Goal: Book appointment/travel/reservation

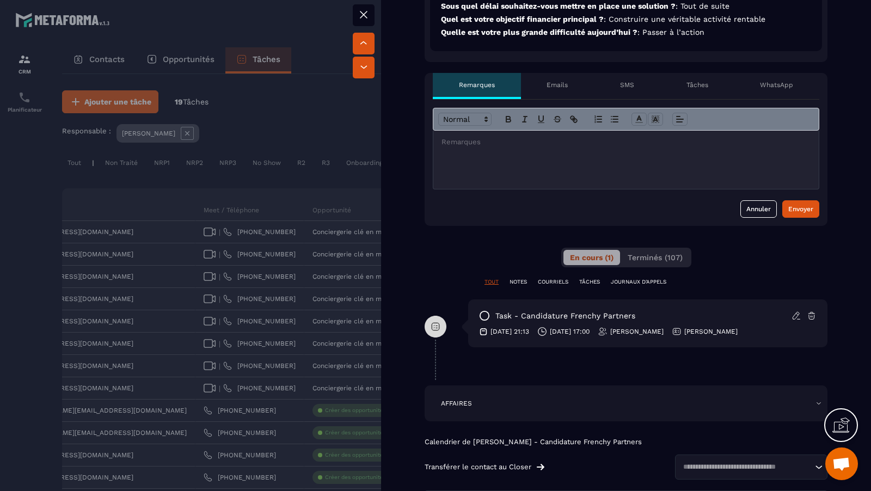
scroll to position [400, 0]
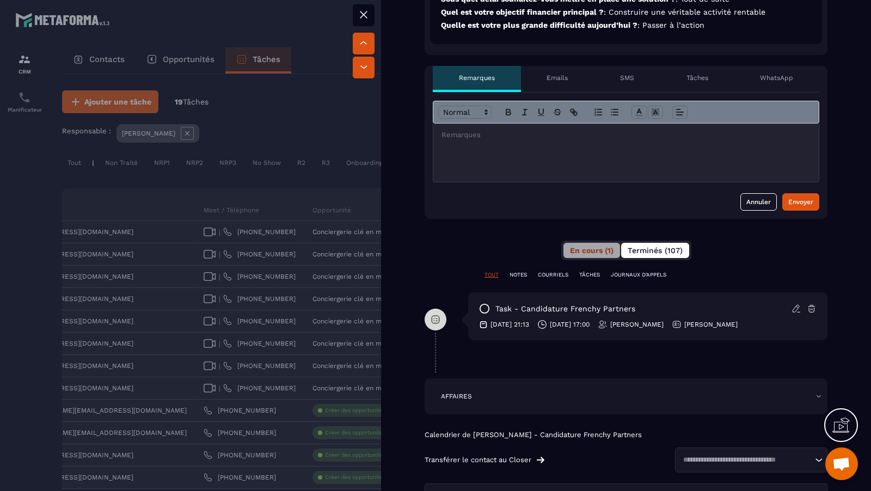
click at [668, 251] on span "Terminés (107)" at bounding box center [655, 250] width 55 height 9
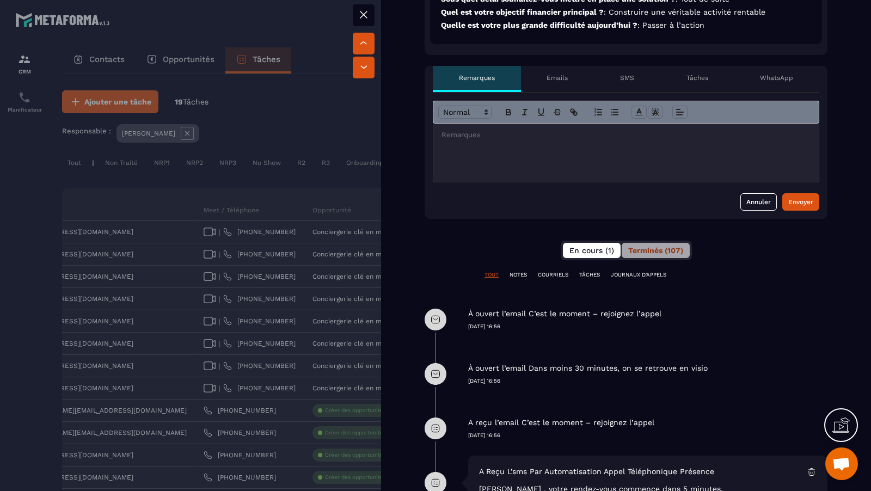
click at [602, 246] on span "En cours (1)" at bounding box center [591, 250] width 45 height 9
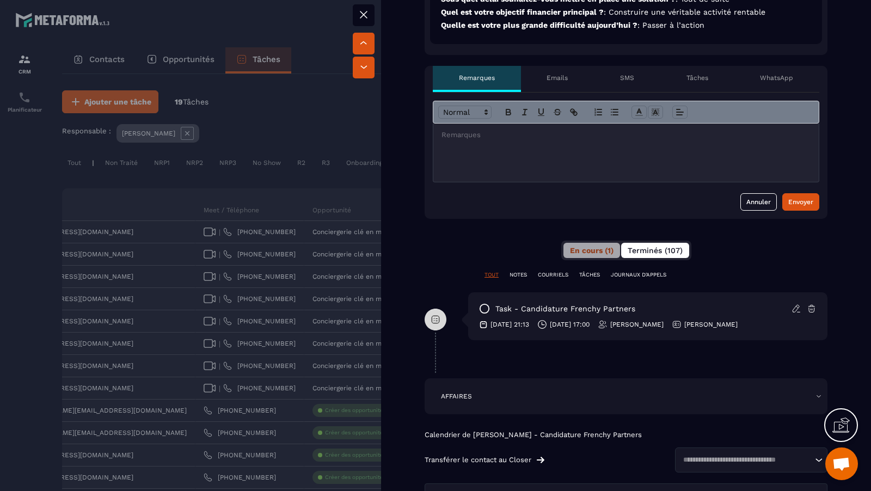
click at [668, 249] on span "Terminés (107)" at bounding box center [655, 250] width 55 height 9
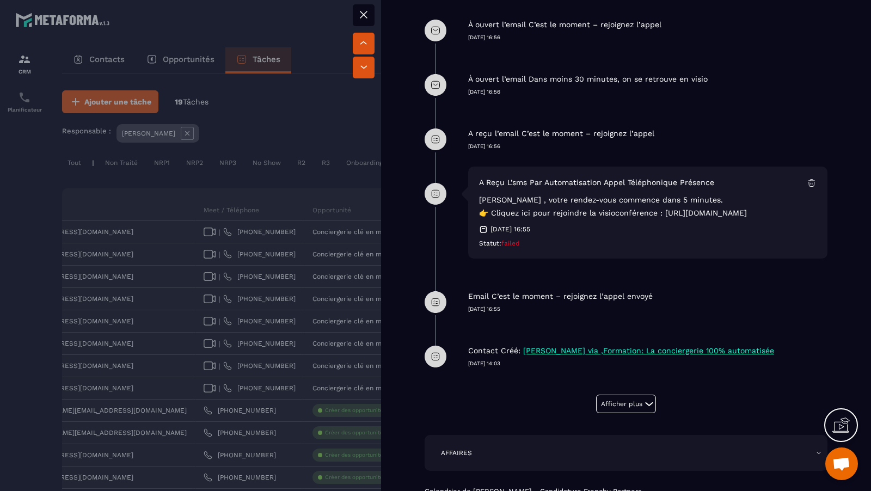
scroll to position [697, 0]
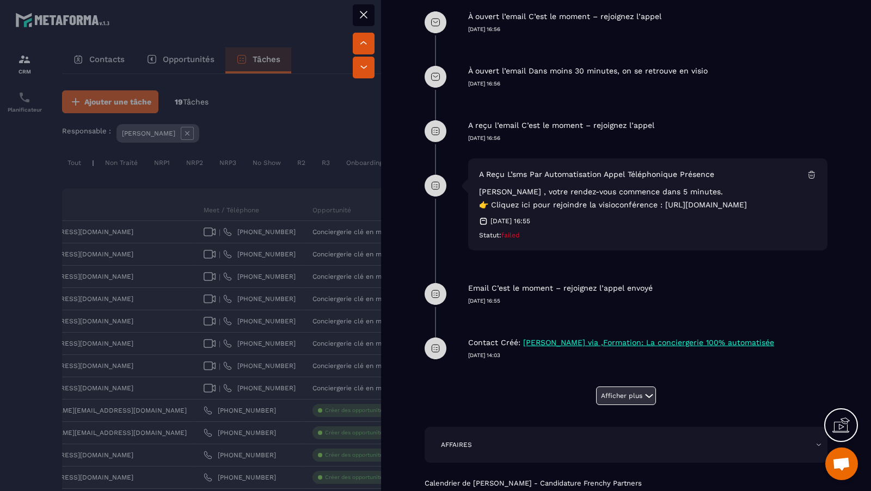
click at [647, 393] on icon at bounding box center [648, 395] width 13 height 13
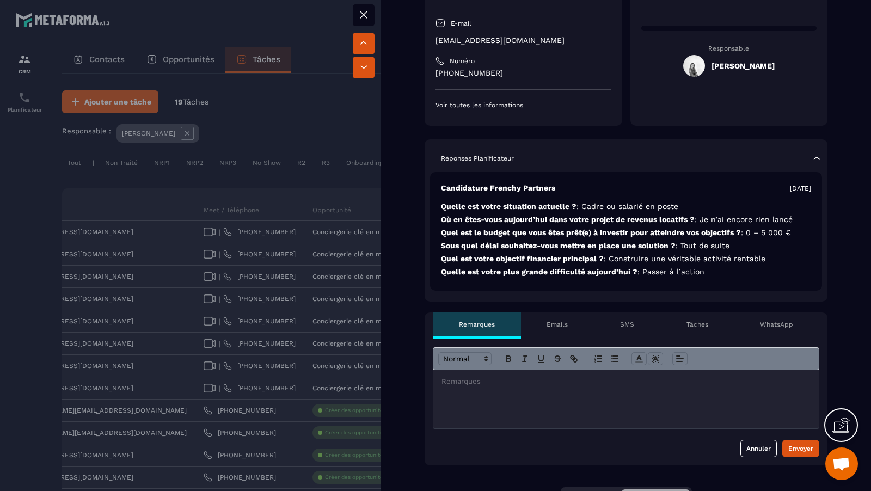
scroll to position [153, 0]
click at [575, 398] on div at bounding box center [625, 399] width 385 height 58
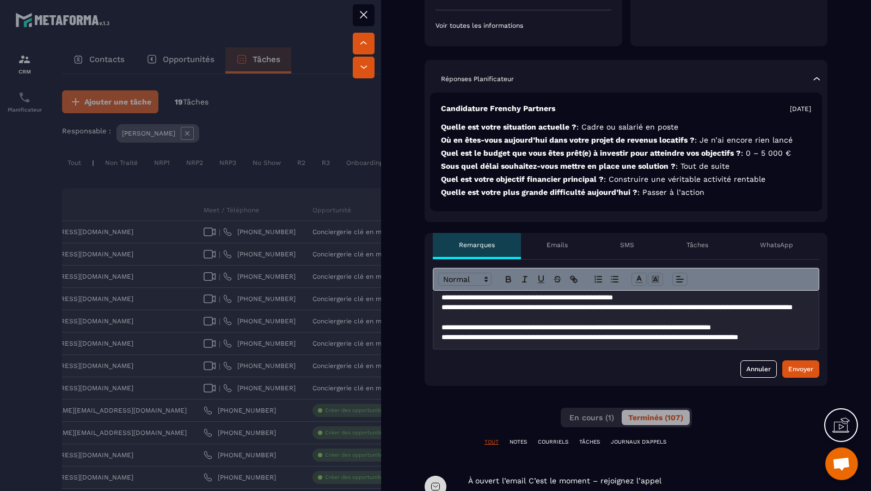
scroll to position [47, 0]
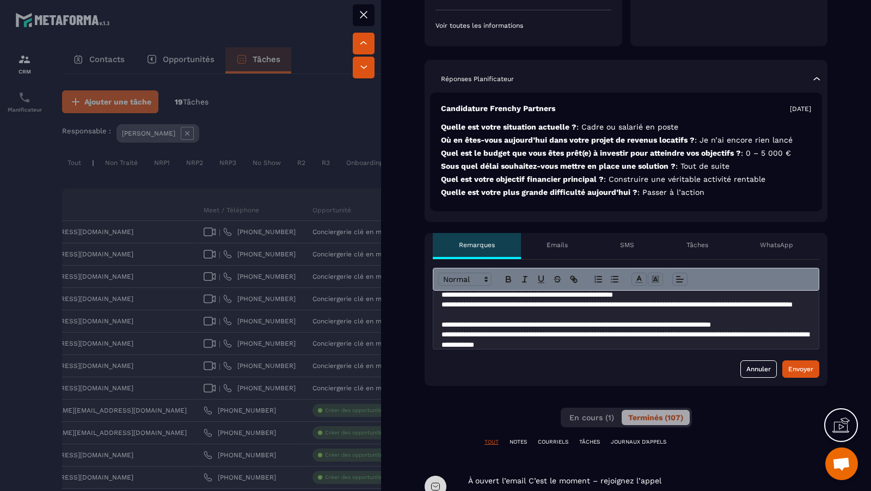
click at [730, 331] on p "**********" at bounding box center [626, 340] width 370 height 20
click at [701, 331] on p "**********" at bounding box center [626, 340] width 370 height 20
click at [671, 345] on p "**********" at bounding box center [626, 340] width 370 height 20
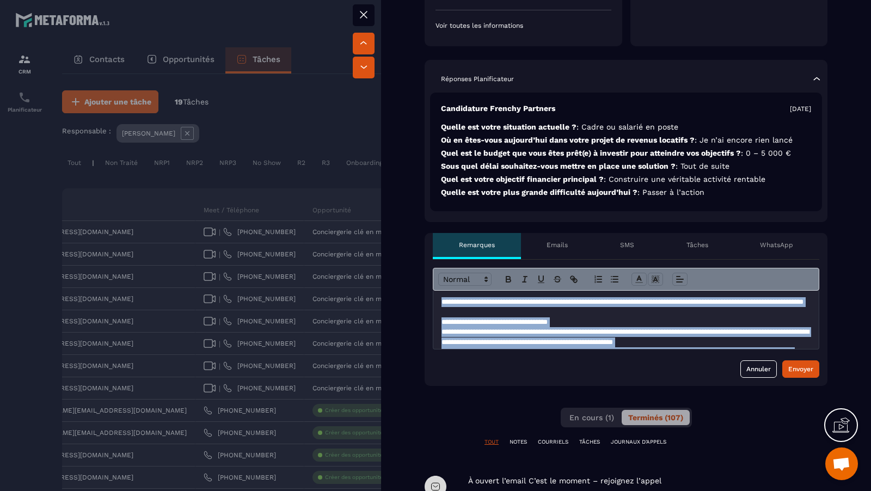
scroll to position [65, 0]
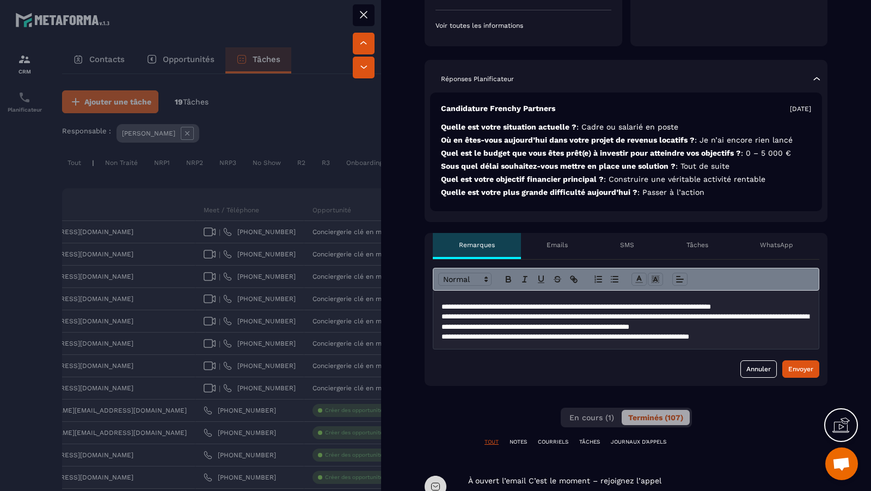
click at [766, 336] on p "**********" at bounding box center [626, 337] width 370 height 10
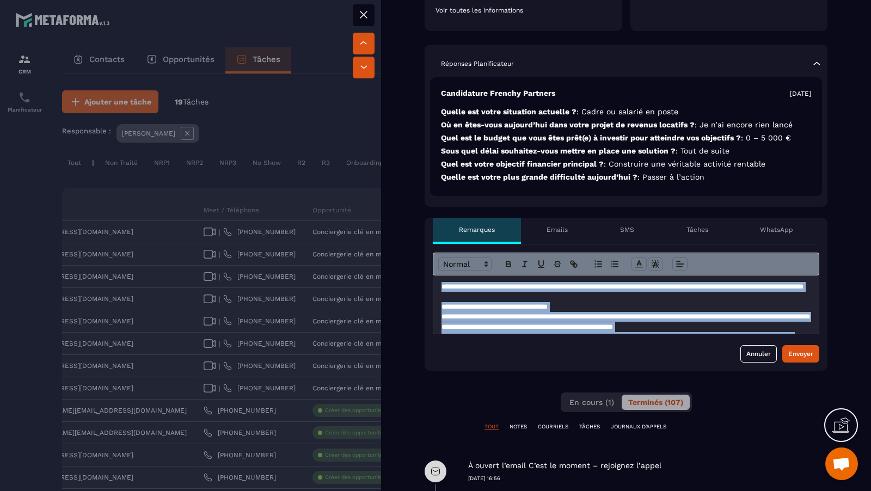
scroll to position [432, 0]
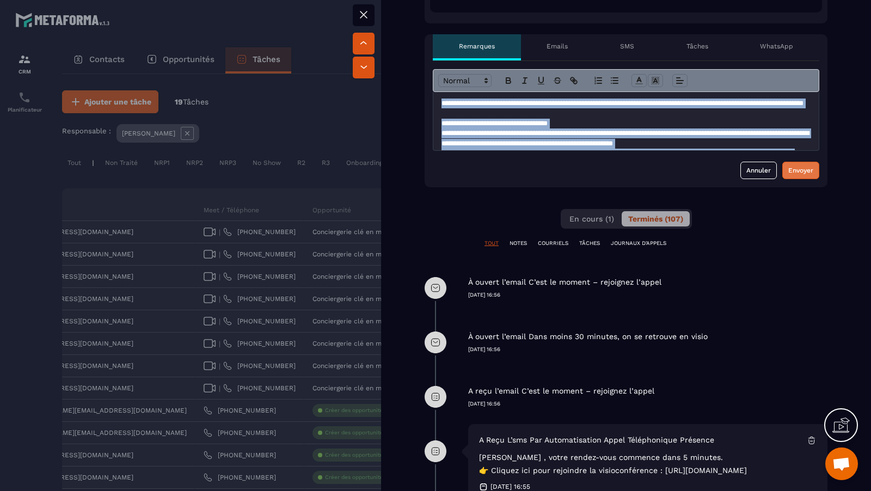
click at [799, 168] on div "Envoyer" at bounding box center [800, 170] width 25 height 11
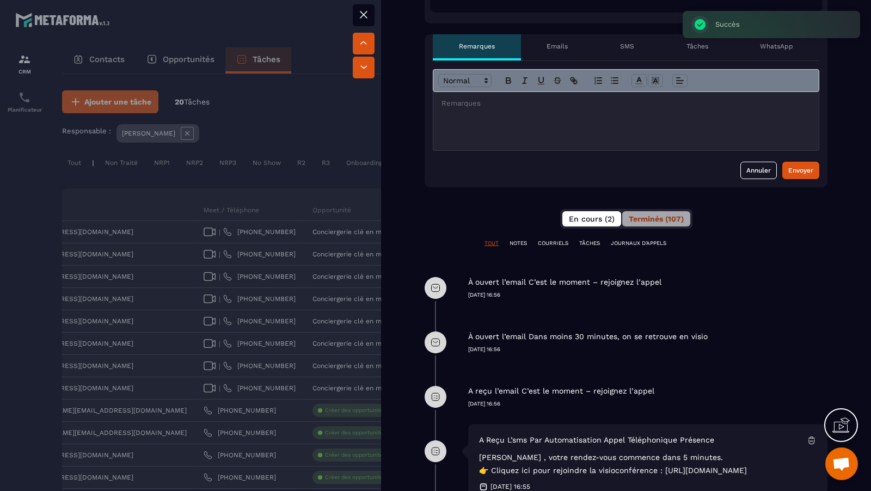
click at [581, 215] on span "En cours (2)" at bounding box center [592, 218] width 46 height 9
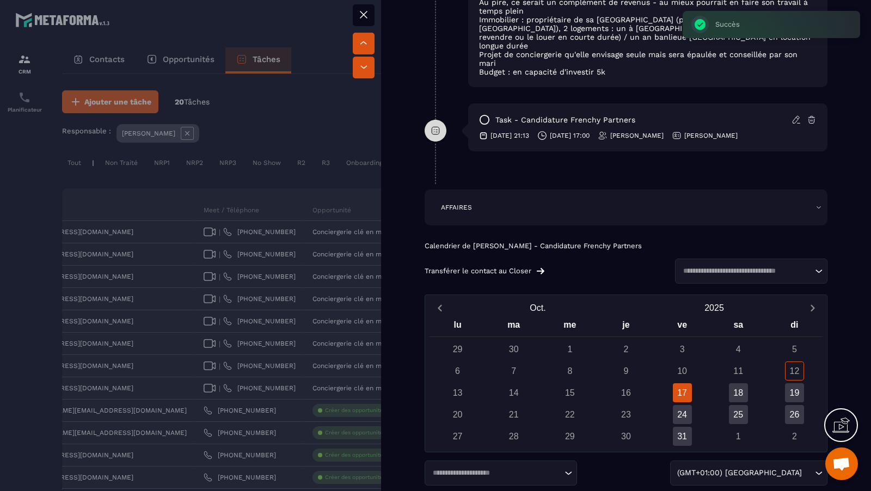
scroll to position [847, 0]
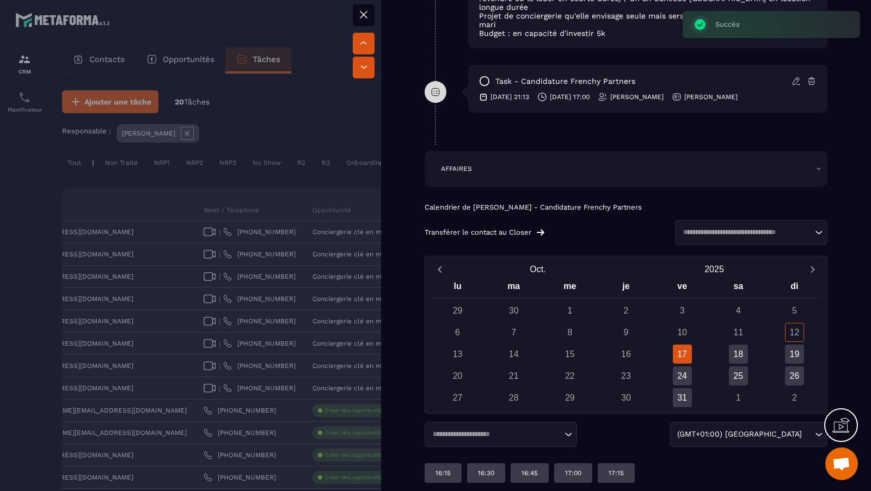
click at [748, 203] on div "Calendrier de [PERSON_NAME] - Candidature Frenchy Partners Transférer le contac…" at bounding box center [626, 224] width 403 height 42
click at [751, 227] on input "Search for option" at bounding box center [745, 232] width 133 height 11
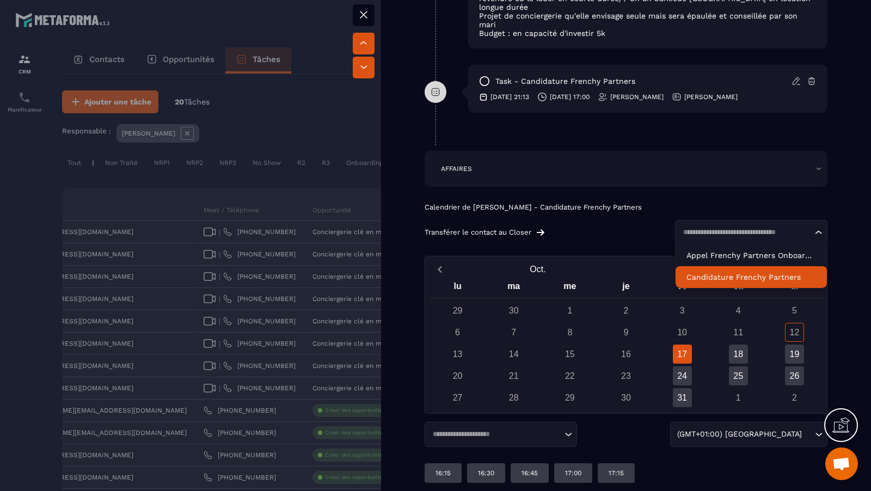
click at [752, 272] on p "Candidature Frenchy Partners" at bounding box center [751, 277] width 130 height 11
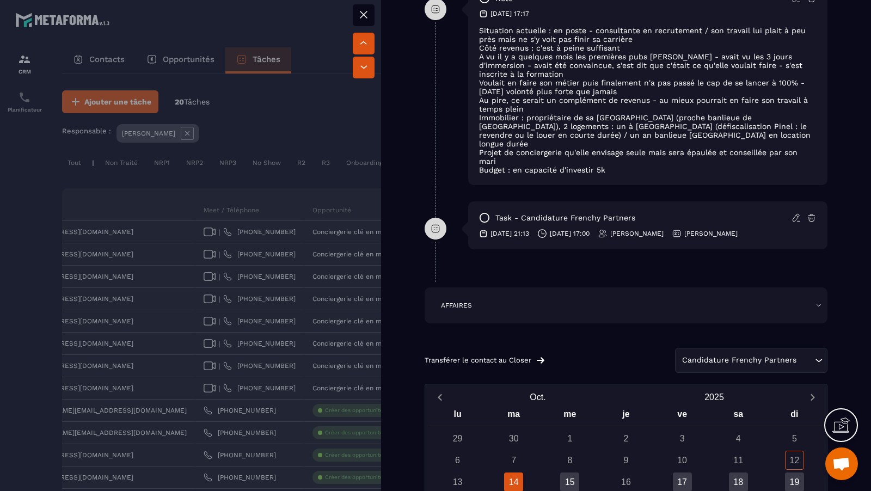
scroll to position [838, 0]
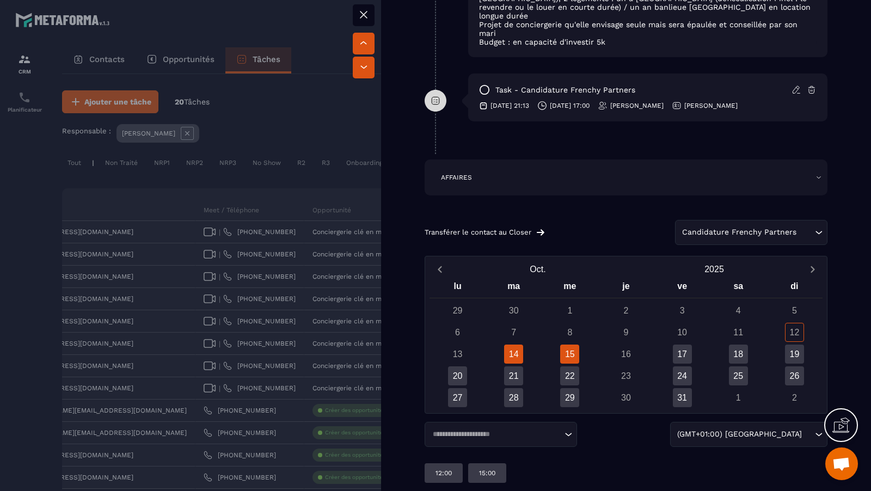
click at [569, 345] on div "15" at bounding box center [569, 354] width 19 height 19
click at [686, 345] on div "17" at bounding box center [682, 354] width 19 height 19
click at [733, 345] on div "18" at bounding box center [738, 354] width 19 height 19
click at [515, 345] on div "14" at bounding box center [513, 354] width 19 height 19
click at [570, 345] on div "15" at bounding box center [569, 354] width 19 height 19
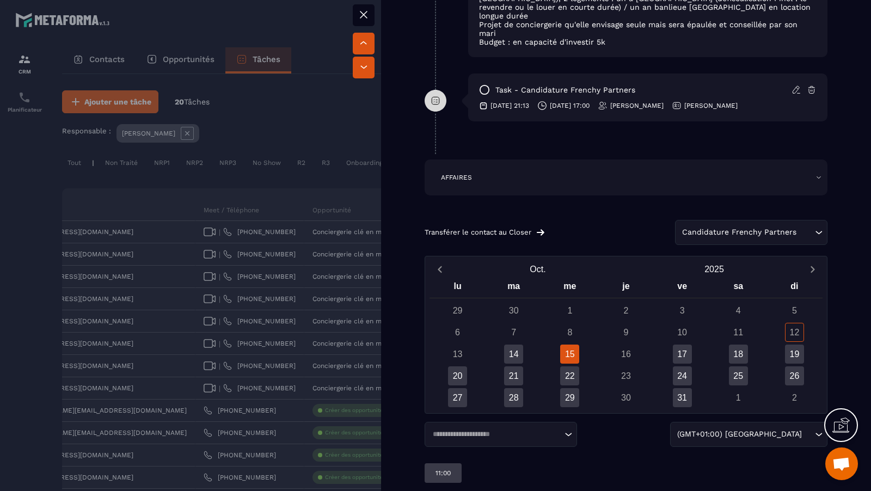
click at [629, 345] on div "16" at bounding box center [625, 354] width 19 height 19
click at [675, 345] on div "17" at bounding box center [682, 354] width 19 height 19
click at [739, 345] on div "18" at bounding box center [738, 354] width 19 height 19
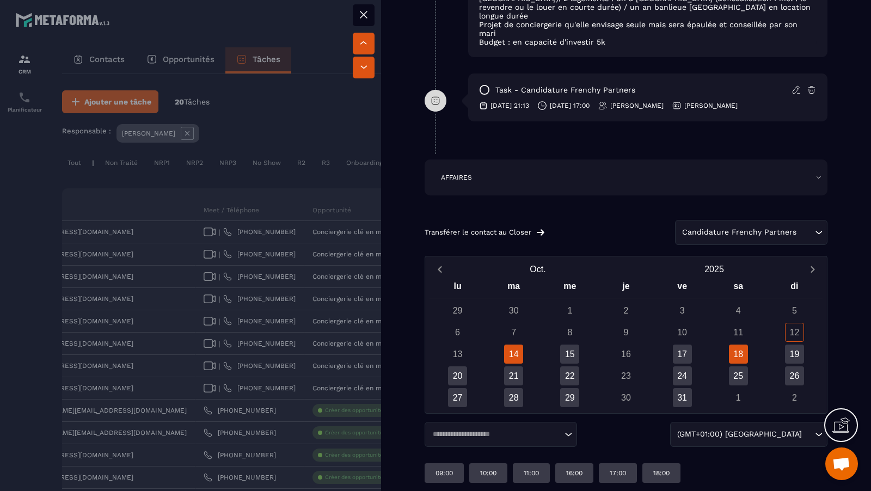
click at [517, 345] on div "14" at bounding box center [513, 354] width 19 height 19
click at [747, 345] on div "18" at bounding box center [738, 354] width 19 height 19
click at [536, 463] on div "11:00" at bounding box center [531, 473] width 37 height 20
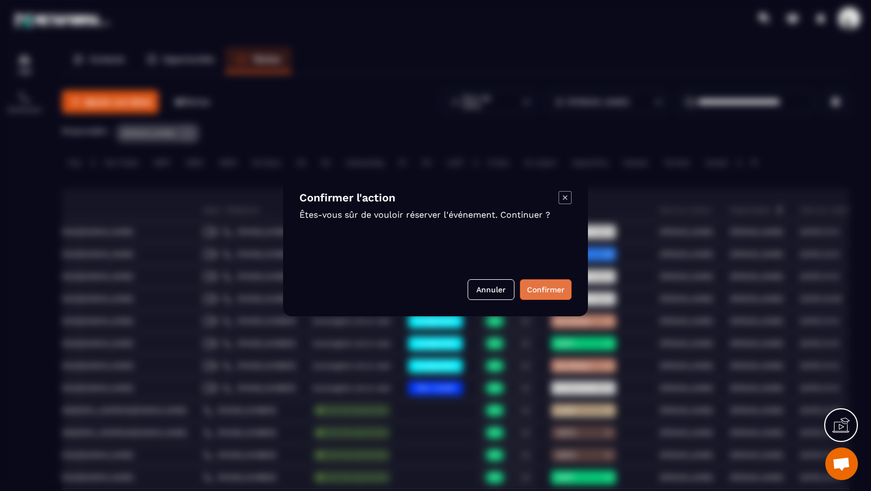
click at [558, 288] on button "Confirmer" at bounding box center [546, 289] width 52 height 21
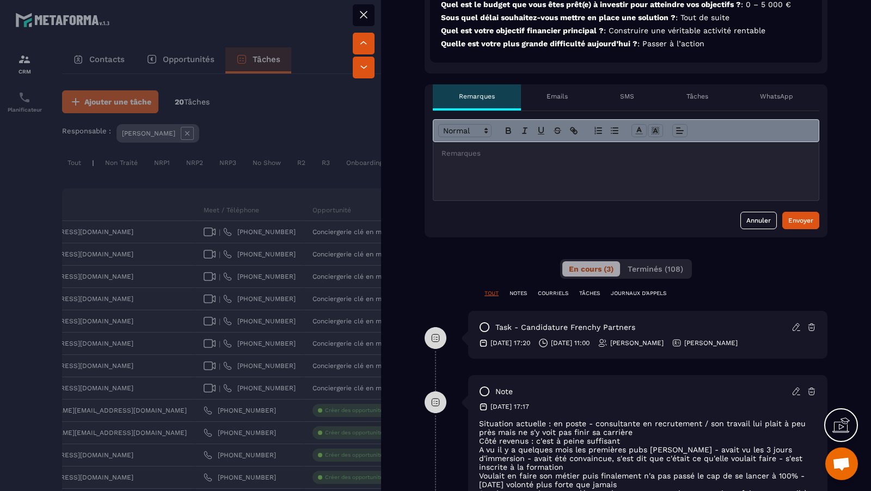
scroll to position [0, 0]
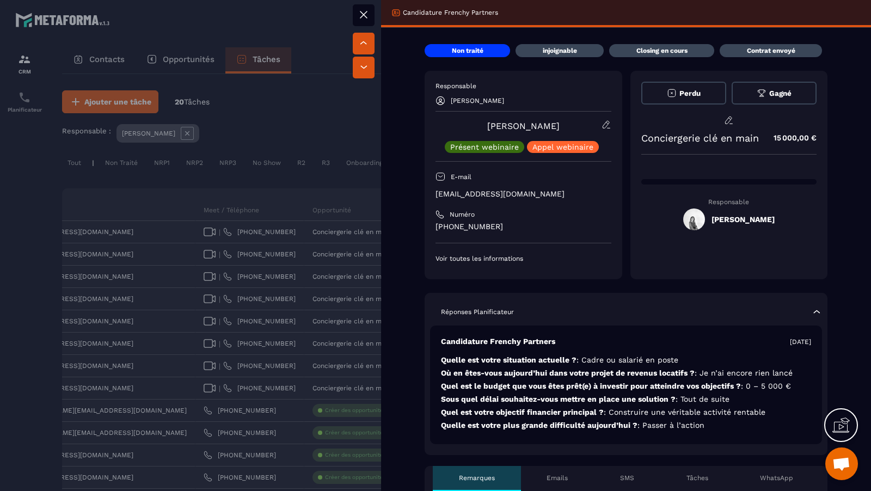
click at [282, 109] on div at bounding box center [435, 245] width 871 height 491
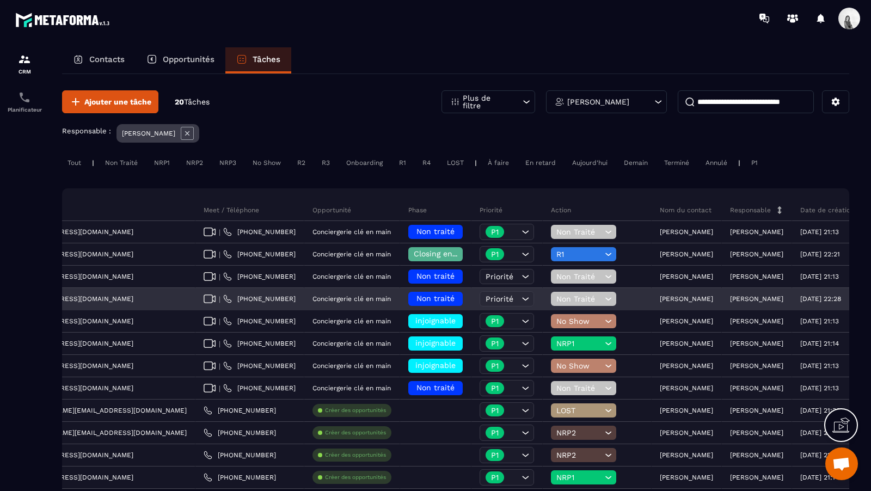
click at [660, 300] on p "[PERSON_NAME]" at bounding box center [686, 299] width 53 height 8
